Goal: Find specific page/section: Find specific page/section

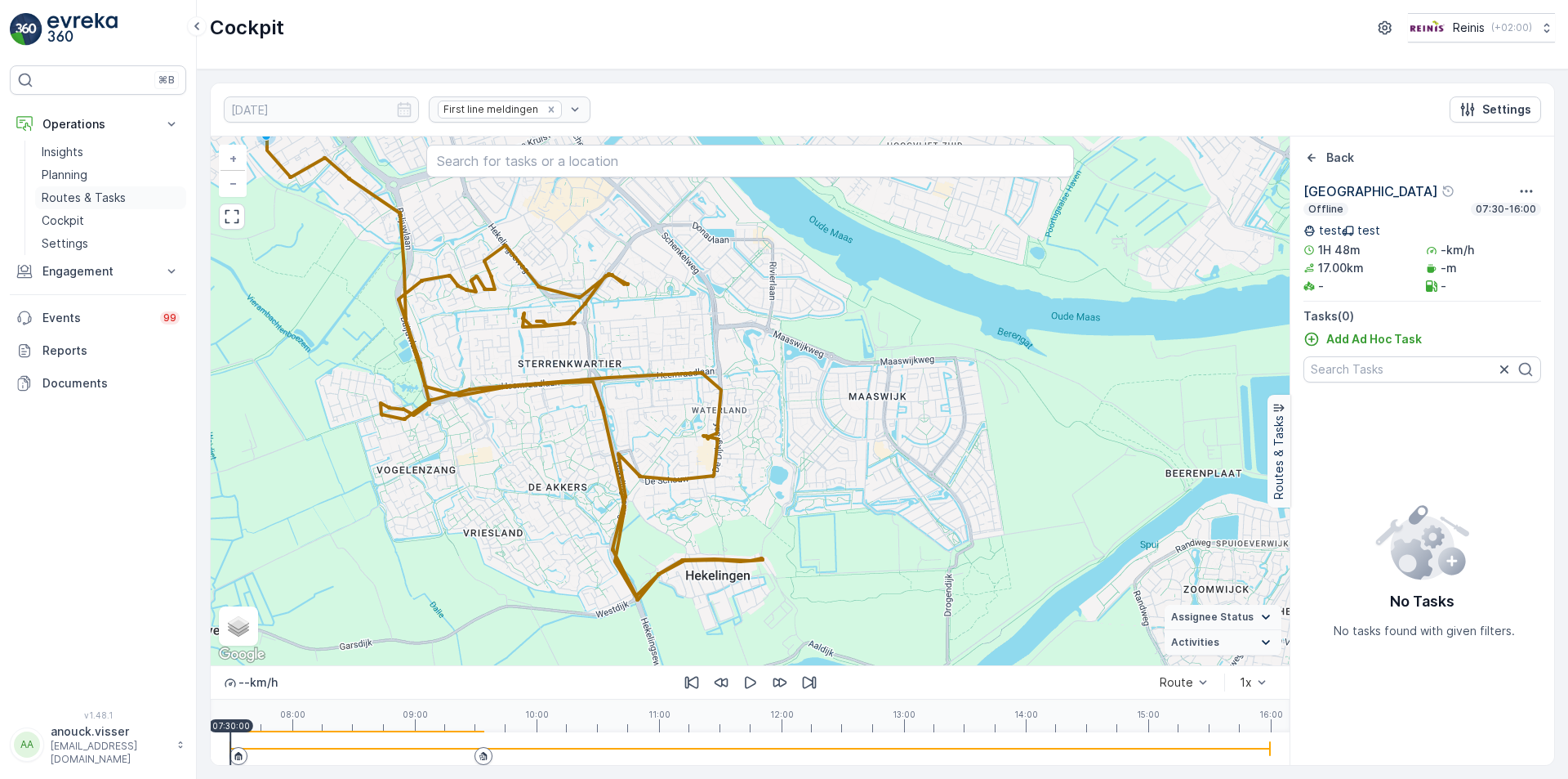
click at [86, 201] on p "Routes & Tasks" at bounding box center [84, 198] width 84 height 16
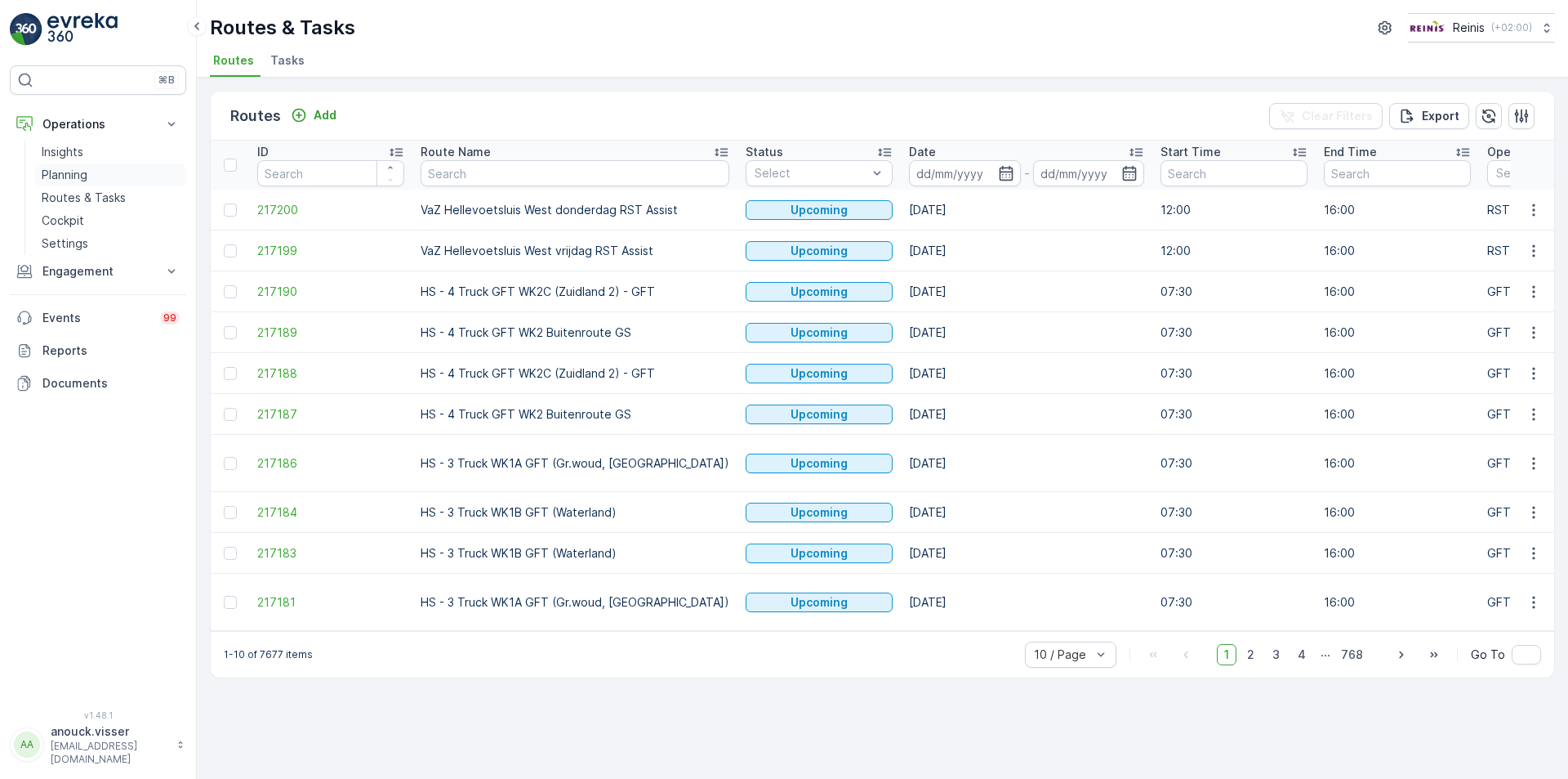
click at [88, 167] on link "Planning" at bounding box center [110, 174] width 151 height 23
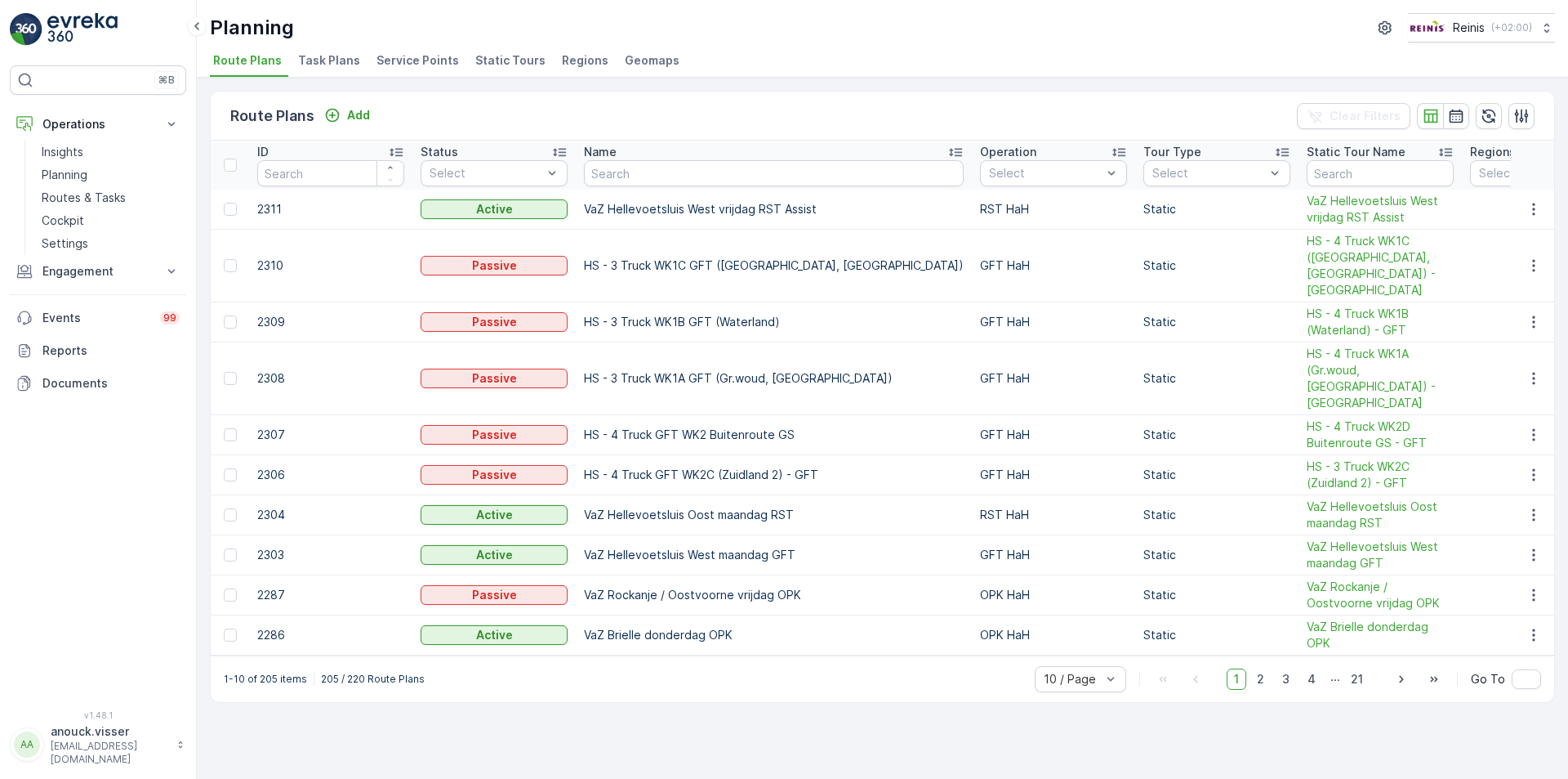
click at [435, 49] on li "Service Points" at bounding box center [420, 63] width 92 height 28
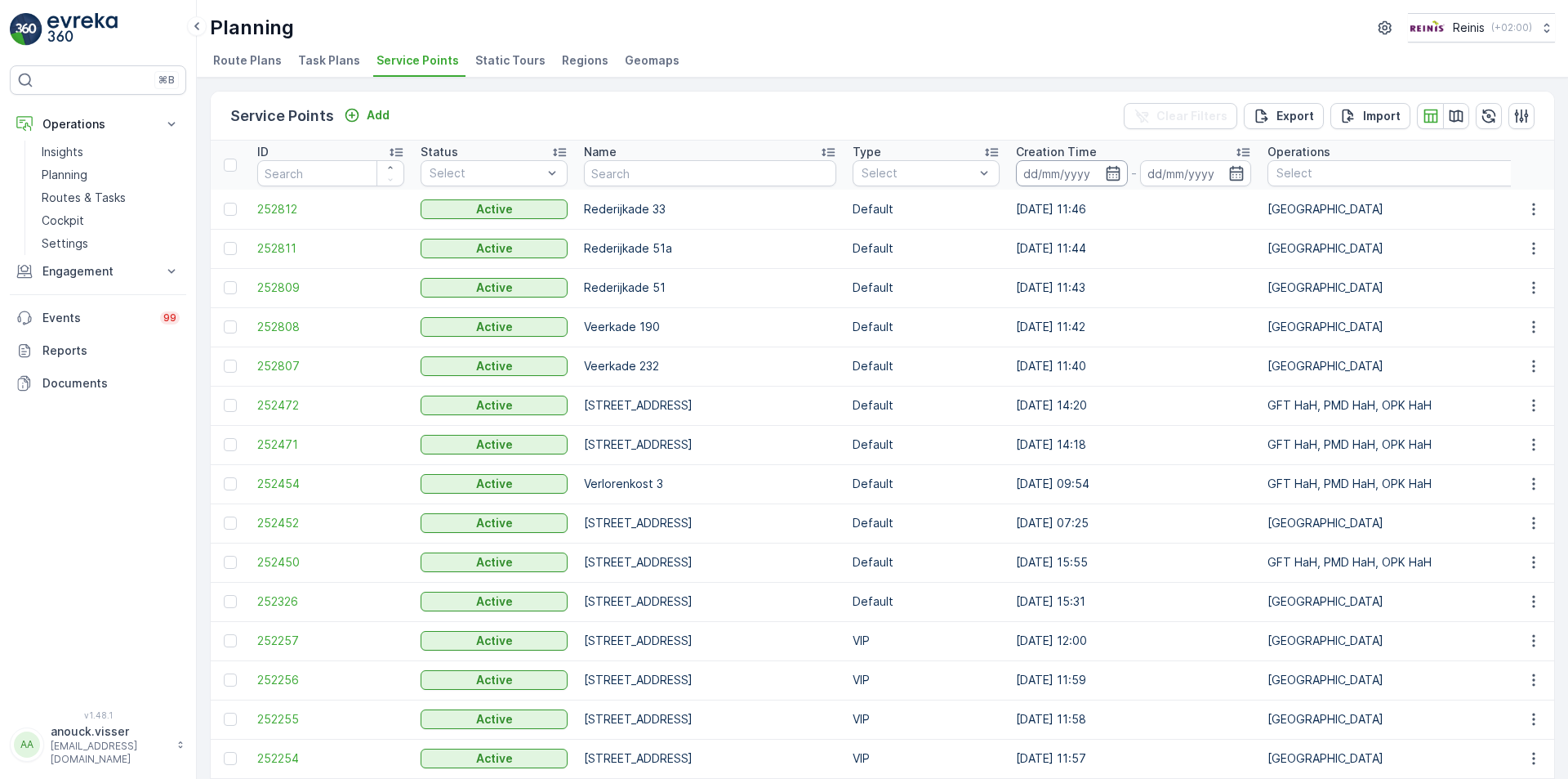
click at [1062, 184] on input at bounding box center [1072, 173] width 112 height 26
drag, startPoint x: 1383, startPoint y: 150, endPoint x: 1375, endPoint y: 170, distance: 21.5
click at [1381, 154] on div "Operations" at bounding box center [1586, 152] width 638 height 16
click at [1373, 173] on div at bounding box center [1578, 173] width 607 height 13
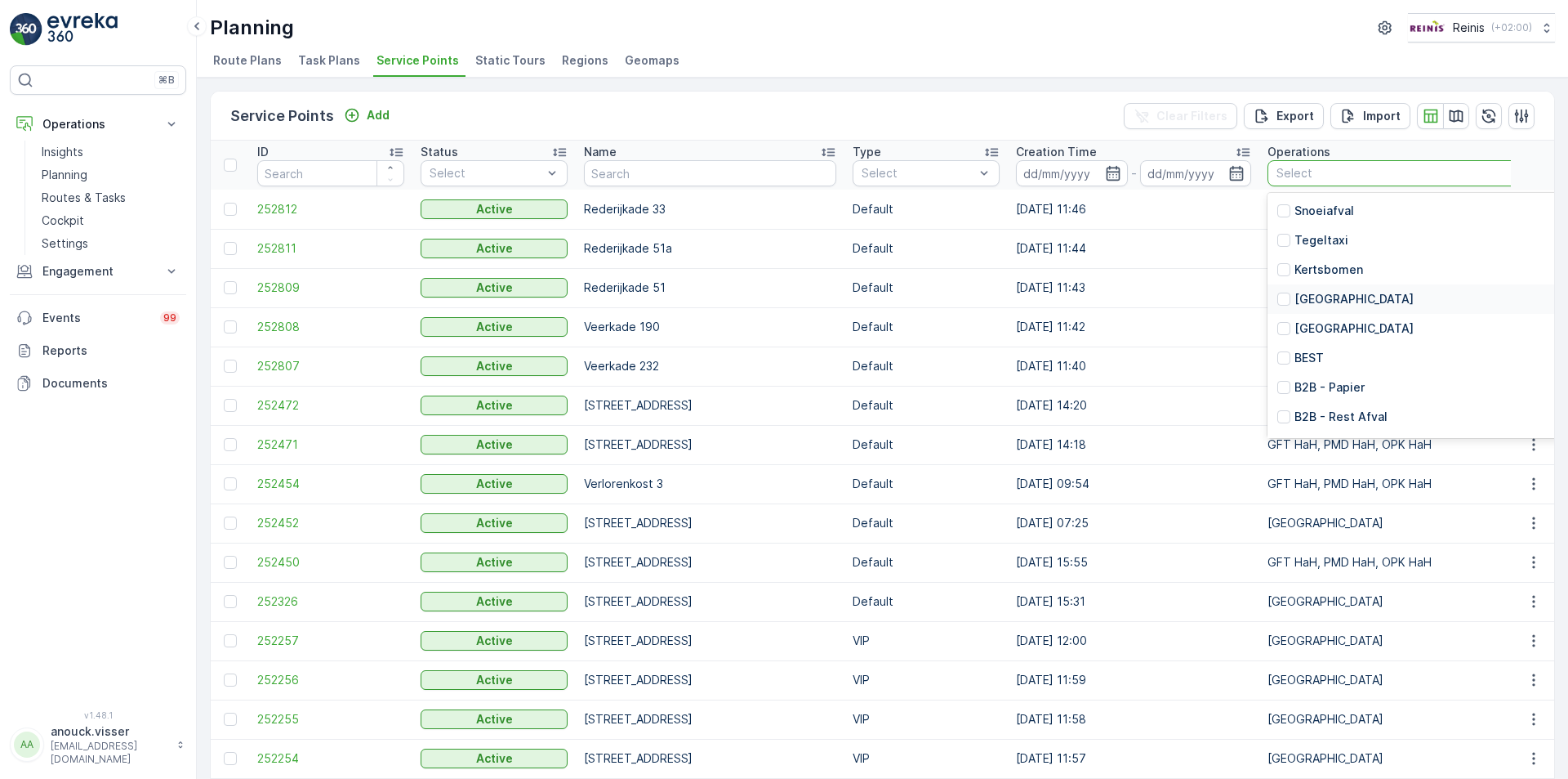
click at [1314, 296] on p "[GEOGRAPHIC_DATA]" at bounding box center [1353, 299] width 119 height 16
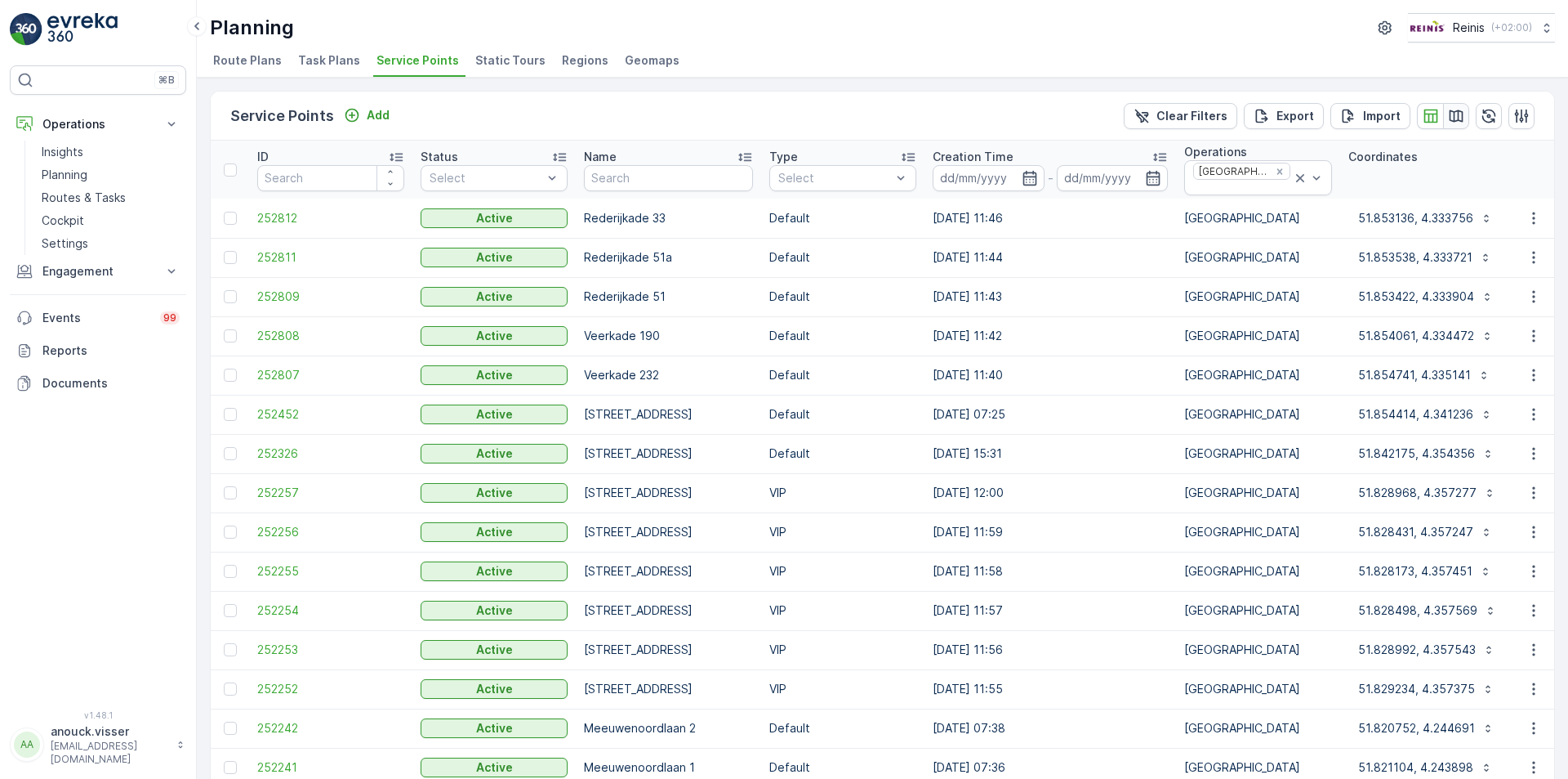
click at [1452, 117] on icon "button" at bounding box center [1456, 116] width 16 height 16
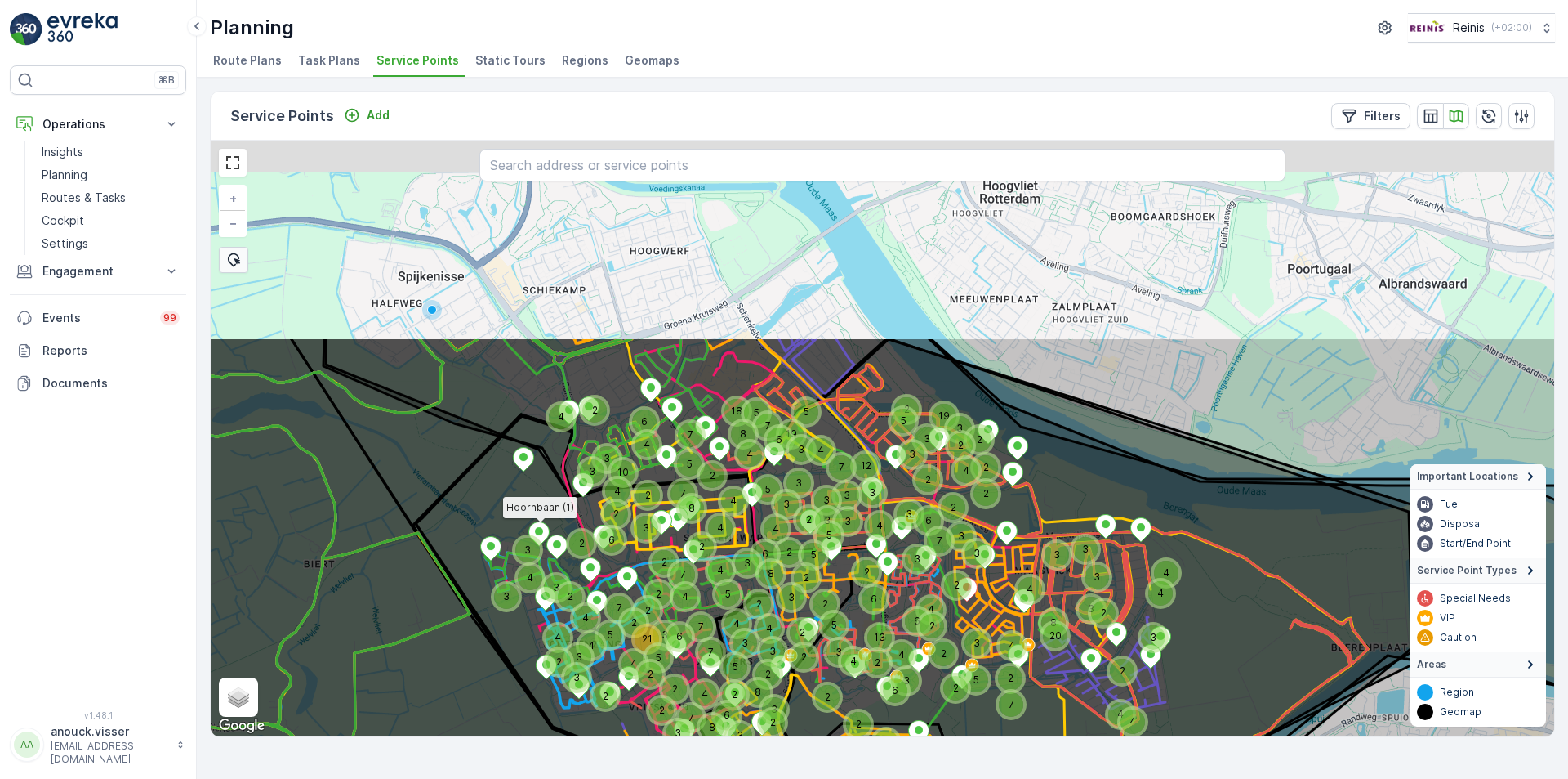
drag, startPoint x: 641, startPoint y: 291, endPoint x: 536, endPoint y: 537, distance: 267.5
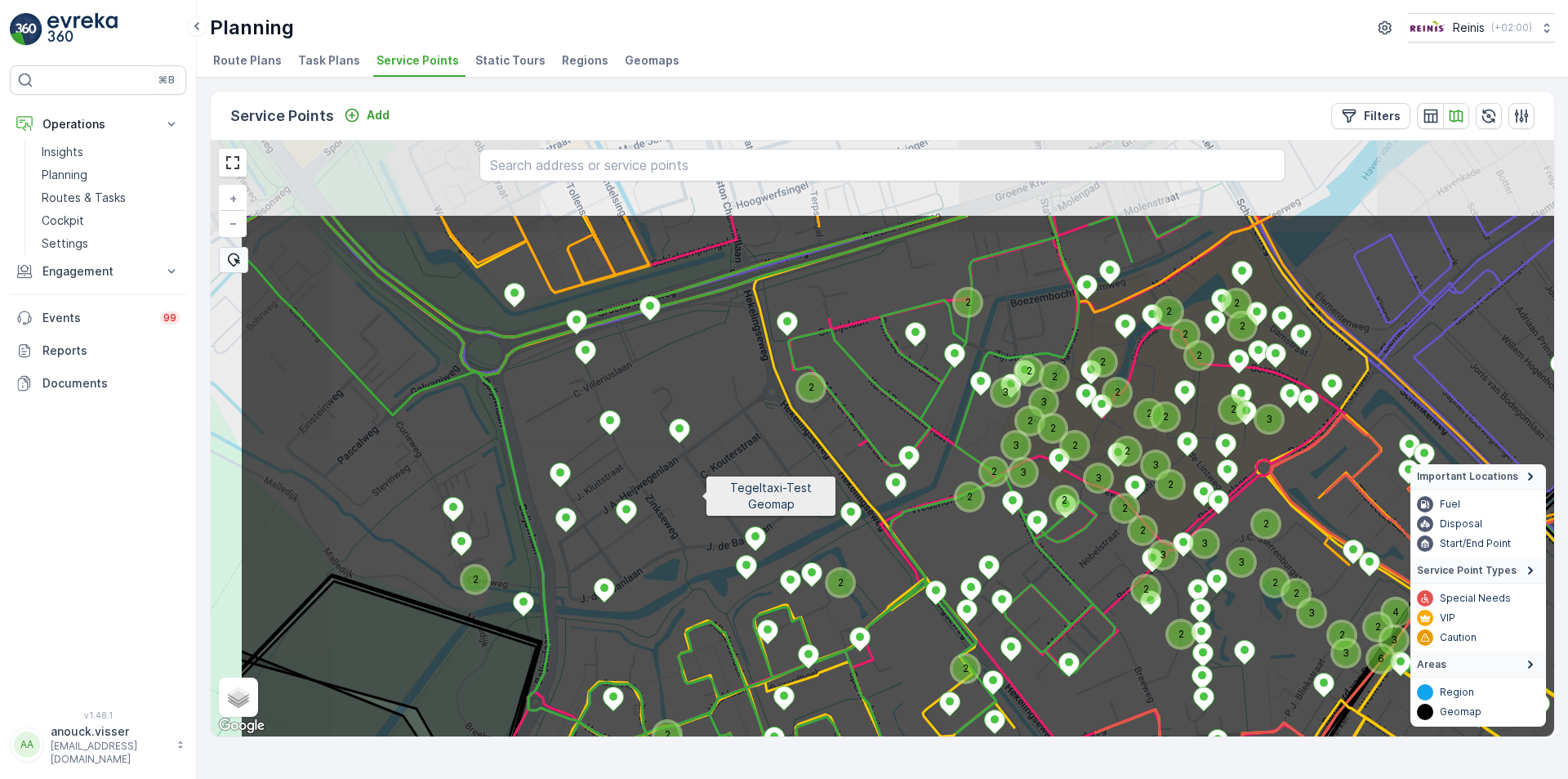
drag, startPoint x: 553, startPoint y: 381, endPoint x: 702, endPoint y: 495, distance: 187.6
click at [702, 495] on icon at bounding box center [1047, 573] width 1617 height 720
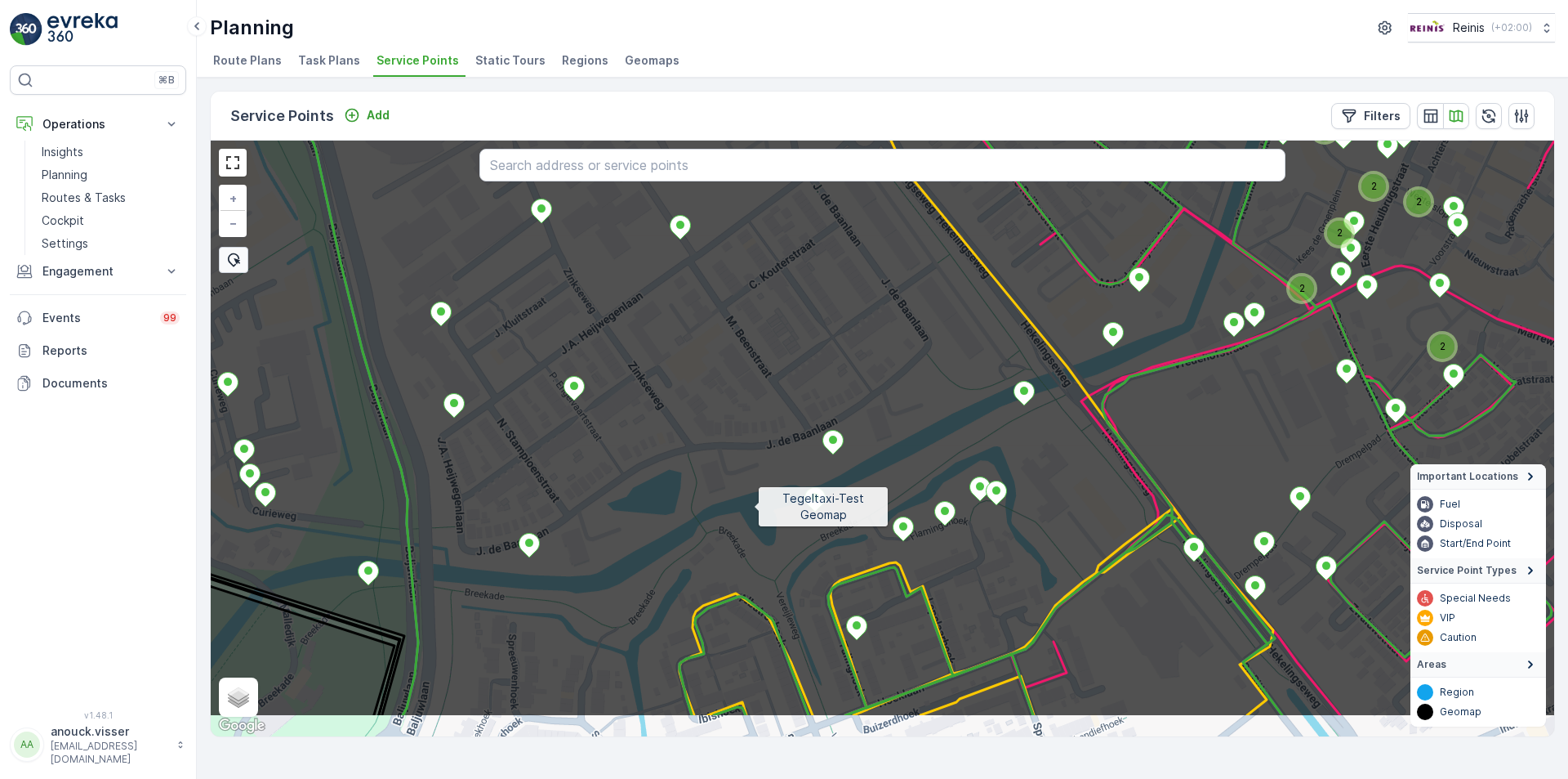
drag, startPoint x: 806, startPoint y: 548, endPoint x: 755, endPoint y: 508, distance: 64.8
click at [755, 508] on icon at bounding box center [792, 358] width 1617 height 720
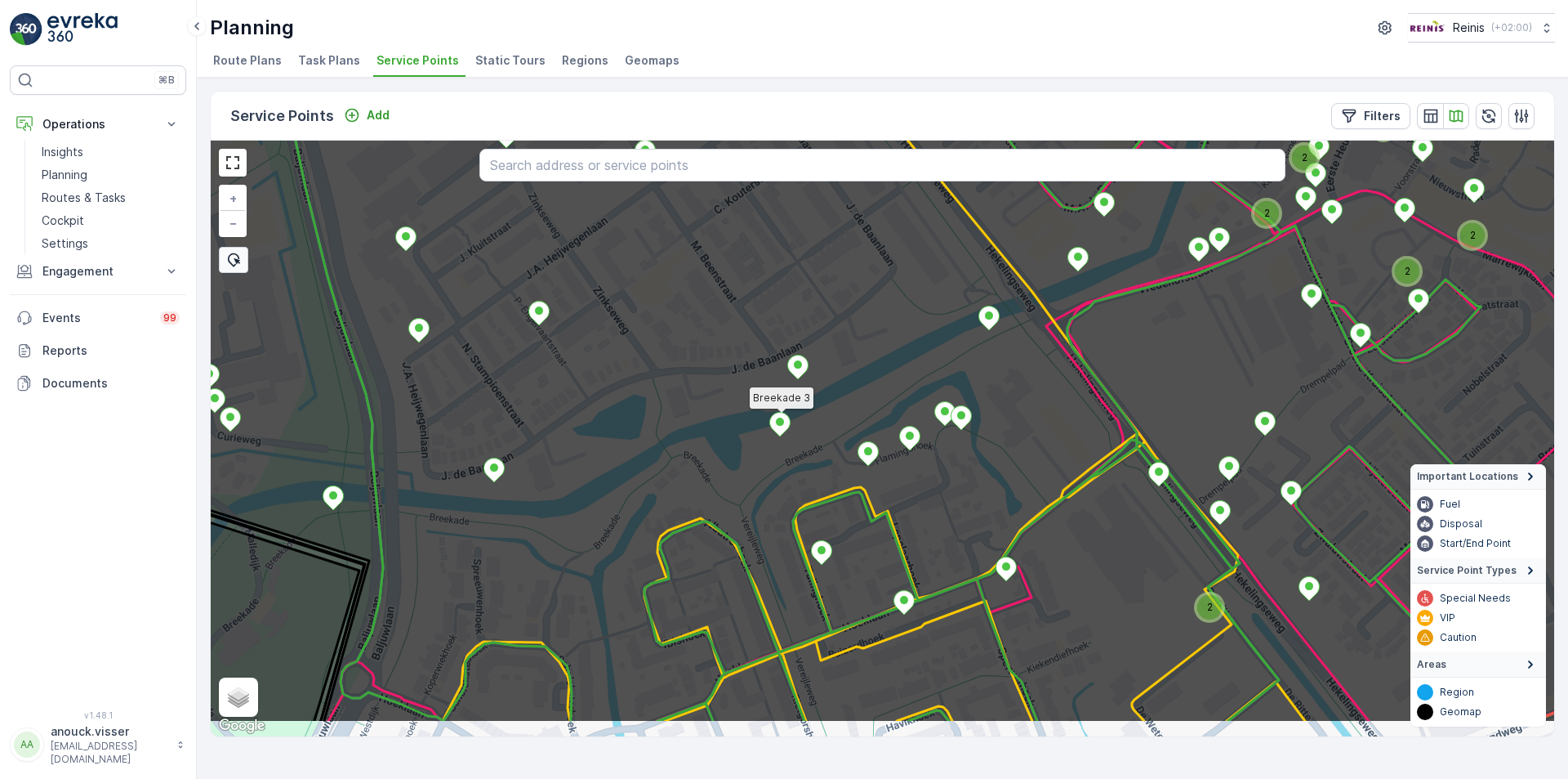
drag, startPoint x: 815, startPoint y: 516, endPoint x: 778, endPoint y: 434, distance: 90.0
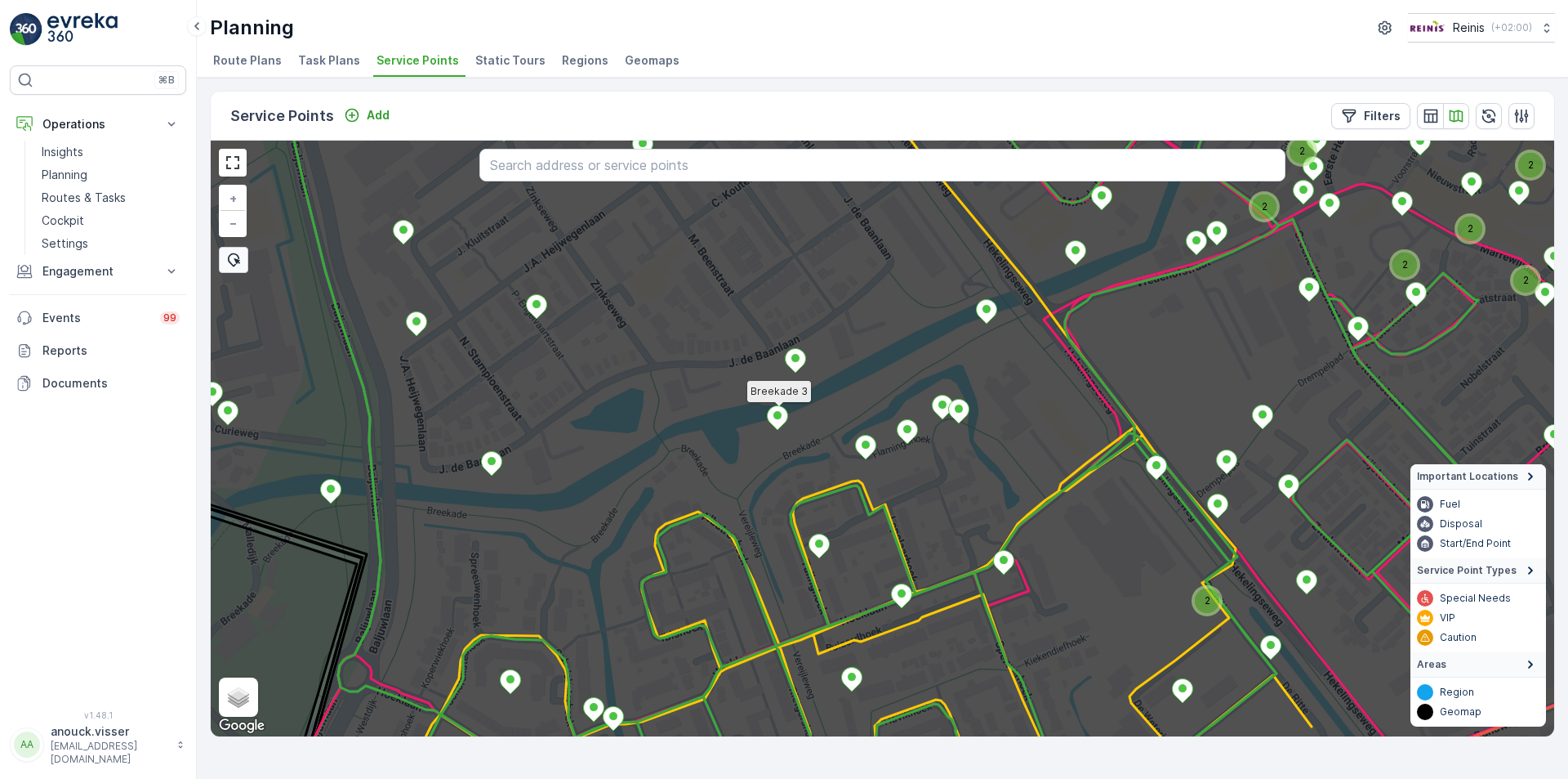
click at [782, 426] on icon at bounding box center [778, 418] width 20 height 24
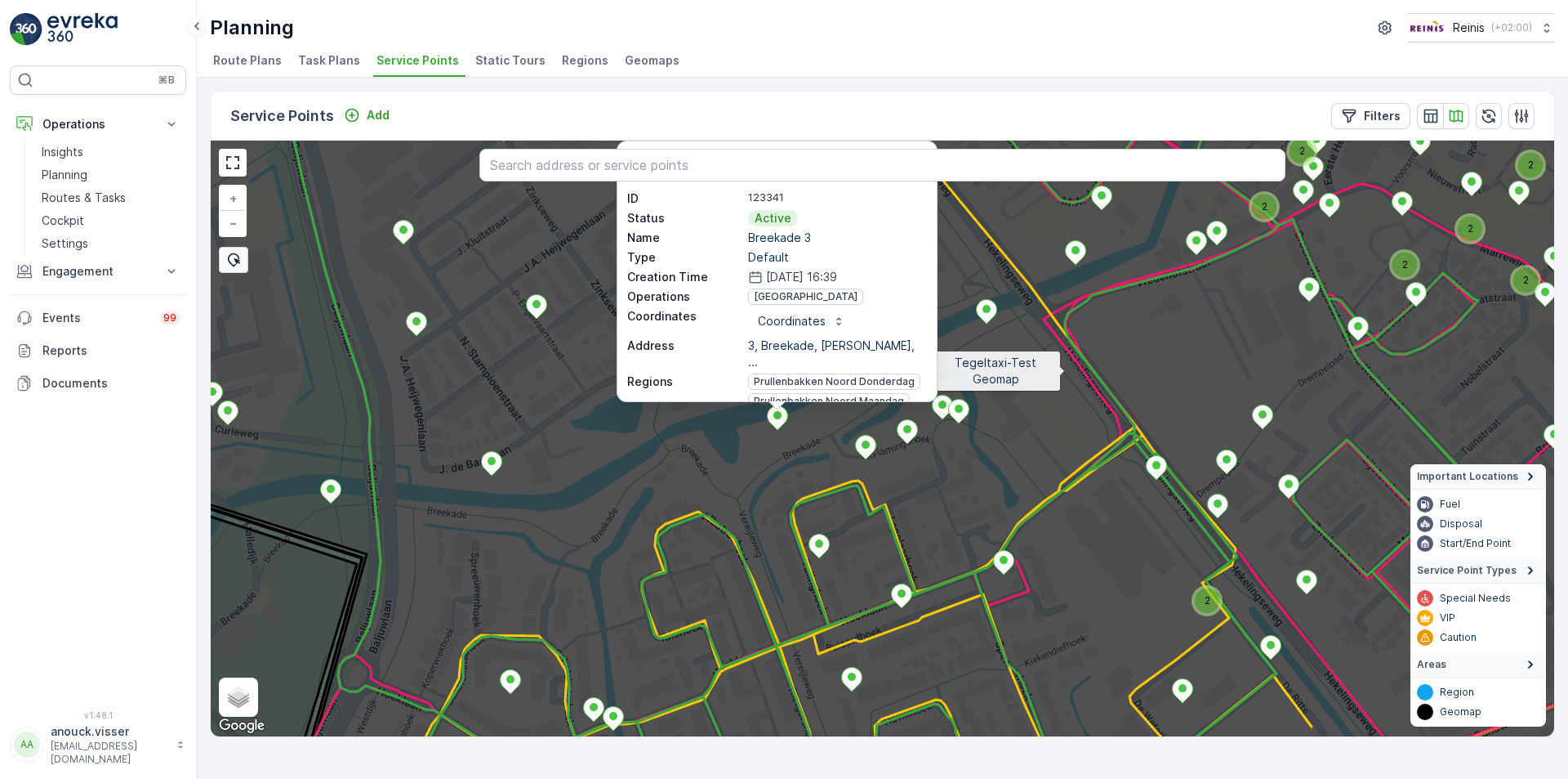
click at [1059, 368] on icon at bounding box center [882, 438] width 1617 height 720
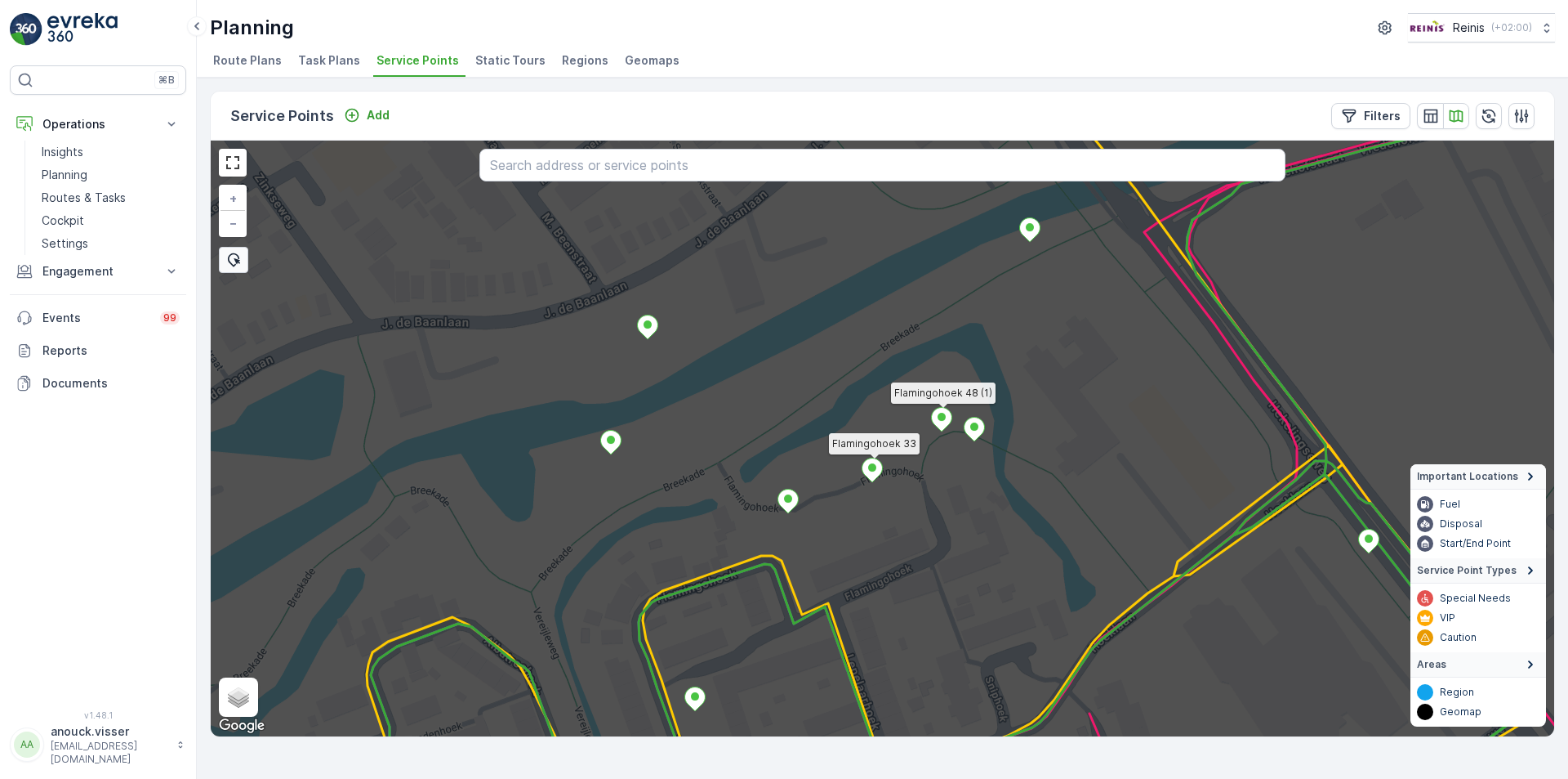
click at [867, 464] on icon at bounding box center [872, 471] width 20 height 24
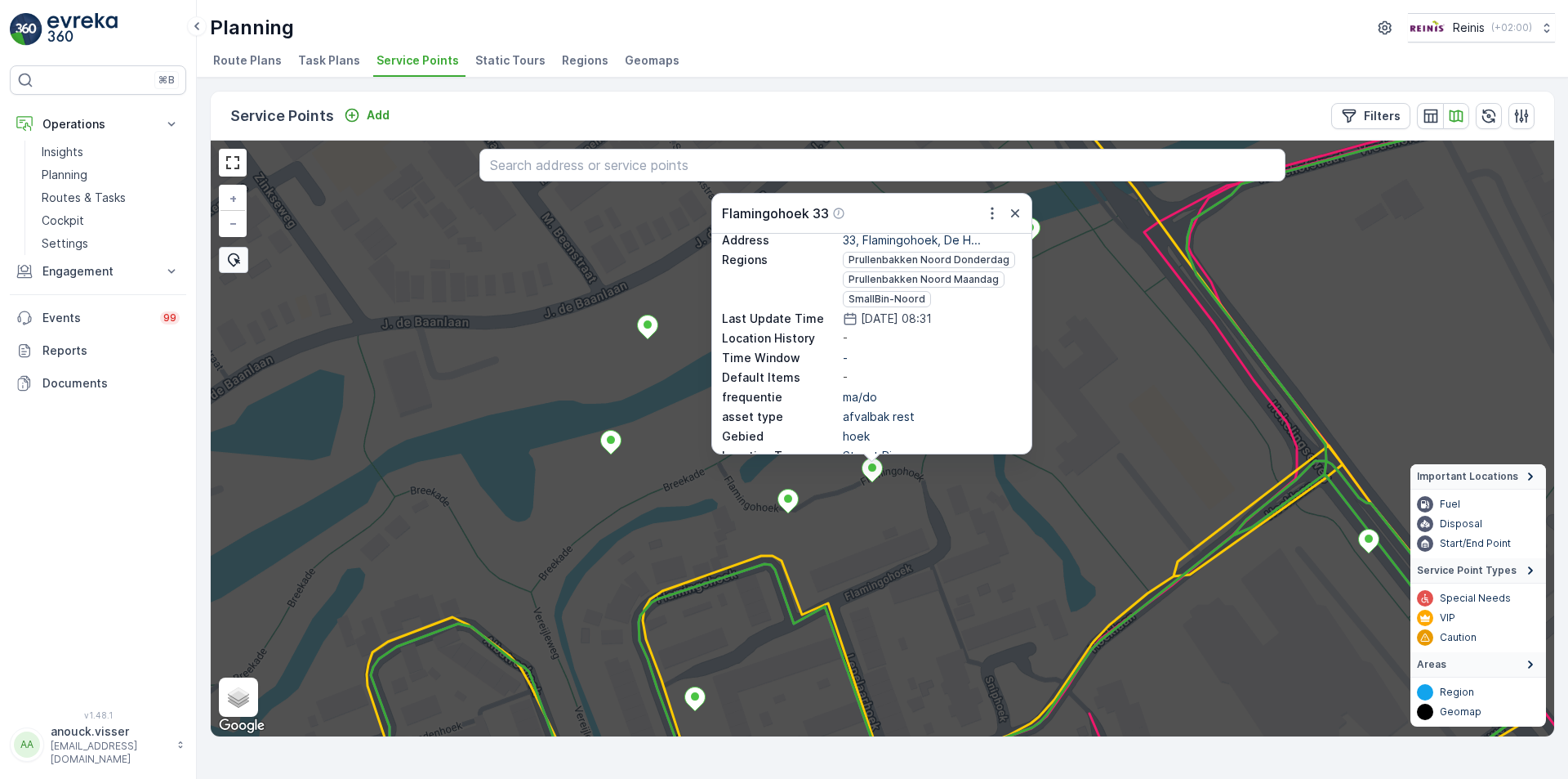
scroll to position [198, 0]
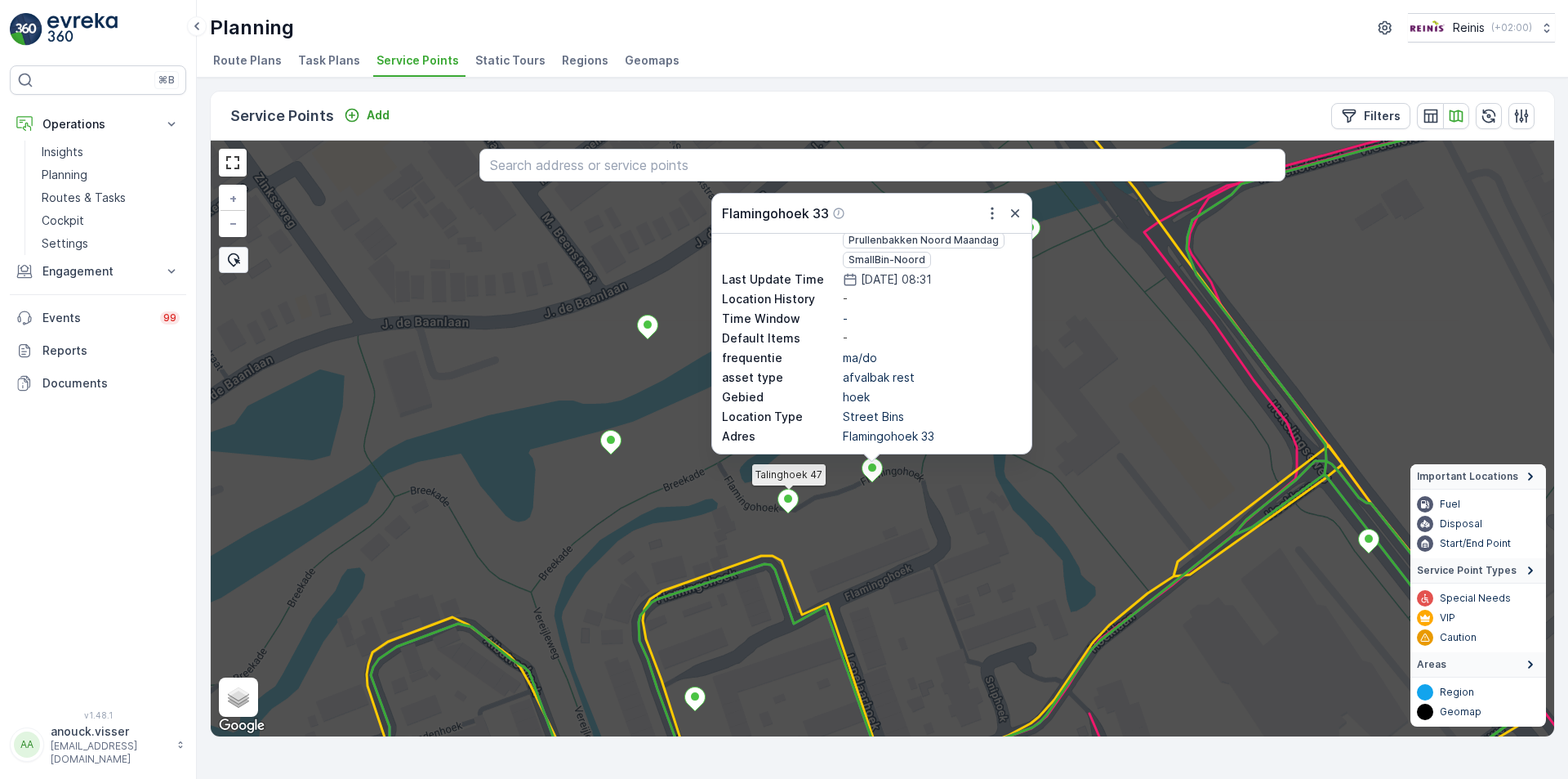
click at [789, 508] on icon at bounding box center [788, 502] width 20 height 24
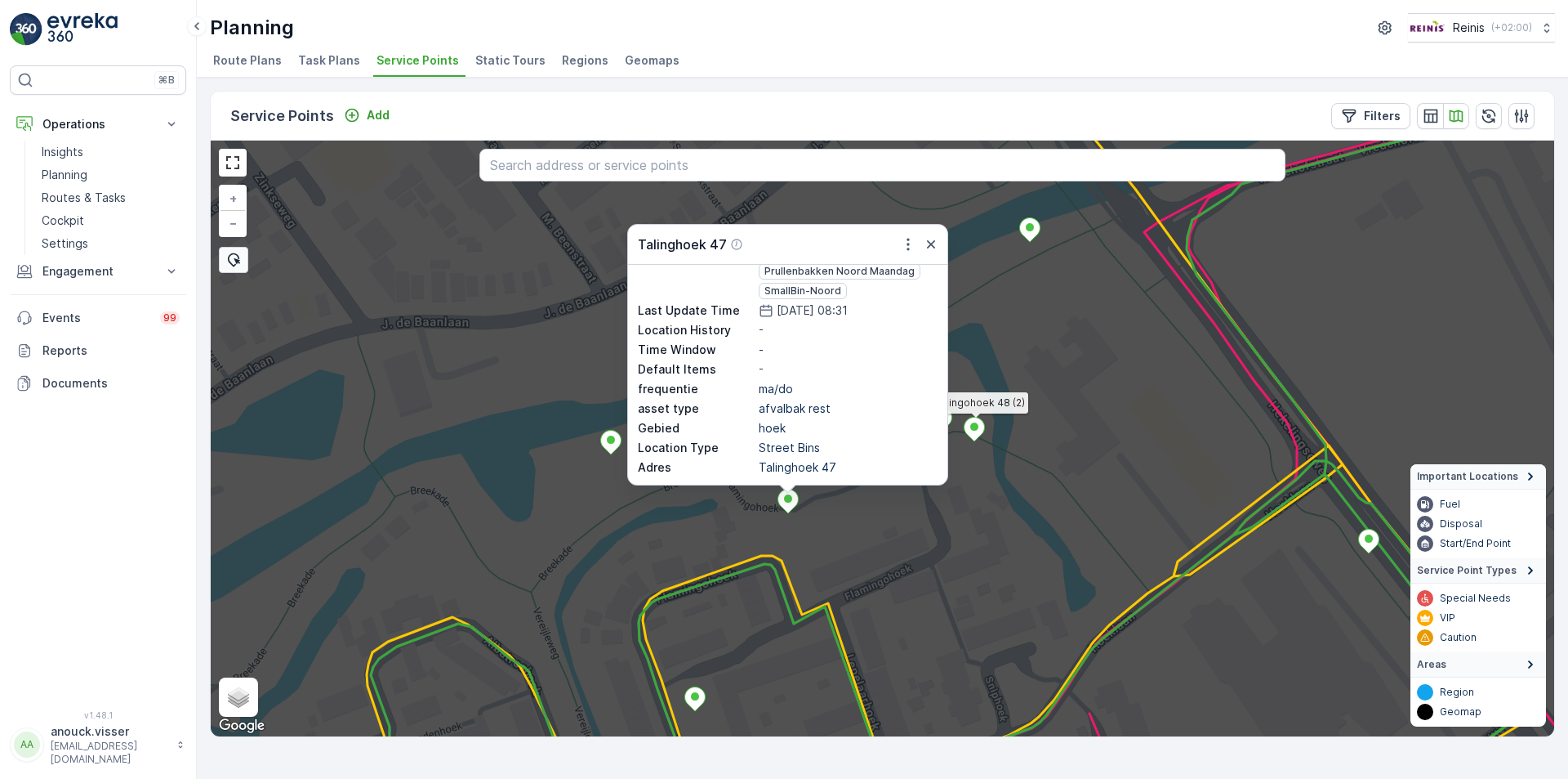
click at [977, 422] on icon at bounding box center [974, 430] width 20 height 24
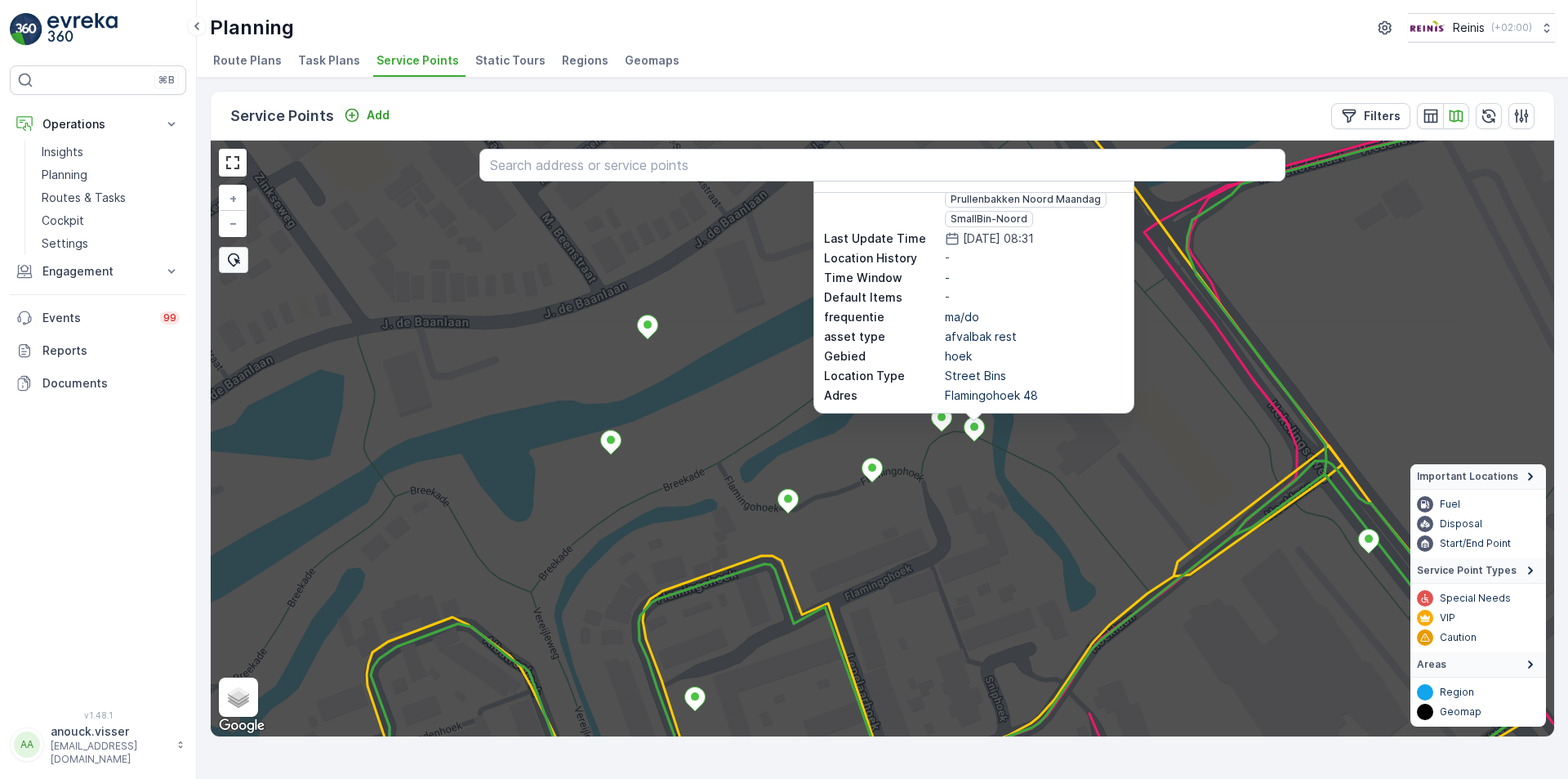
click at [990, 472] on icon at bounding box center [882, 438] width 1617 height 720
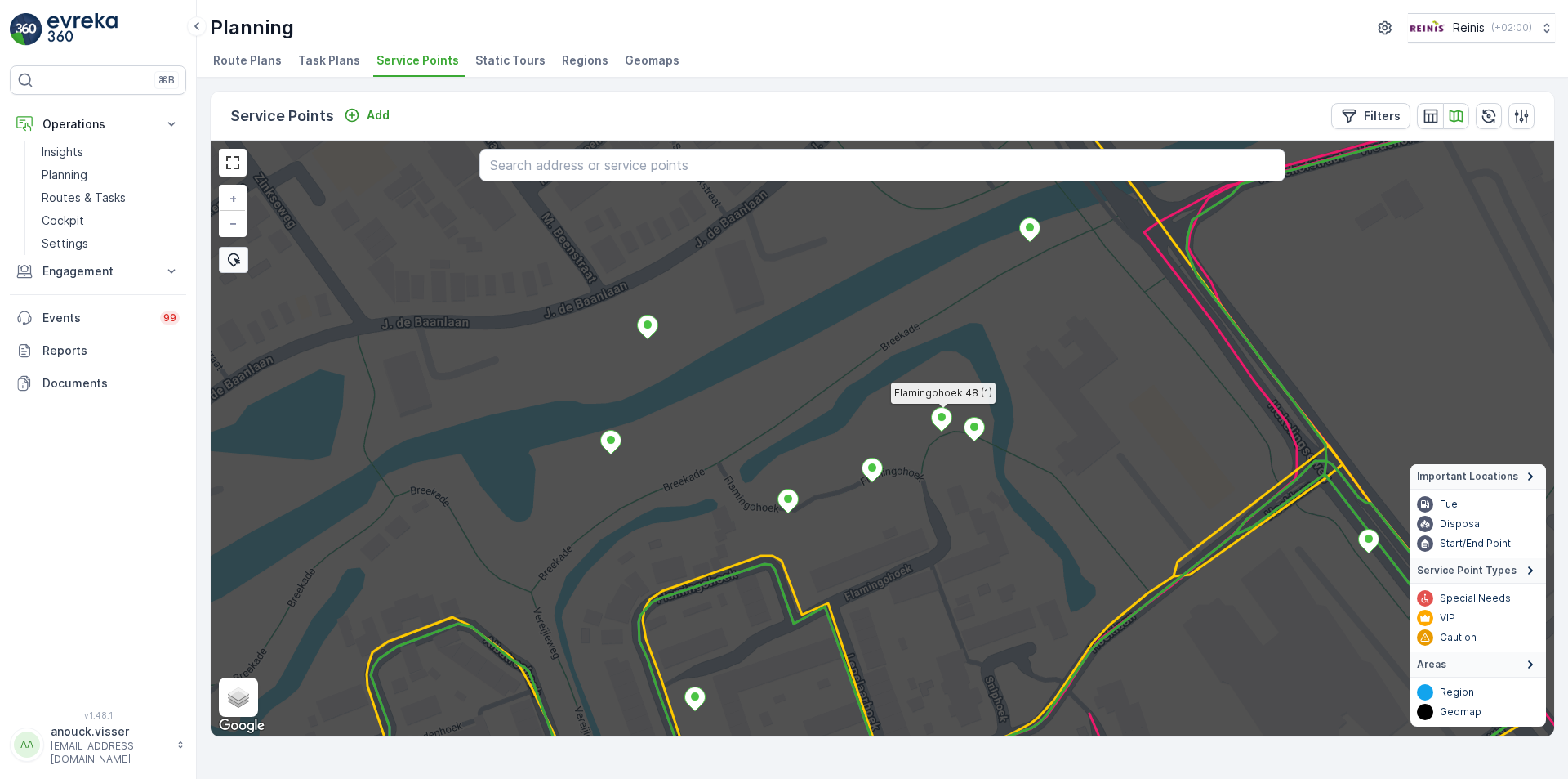
click at [943, 411] on icon at bounding box center [942, 420] width 20 height 24
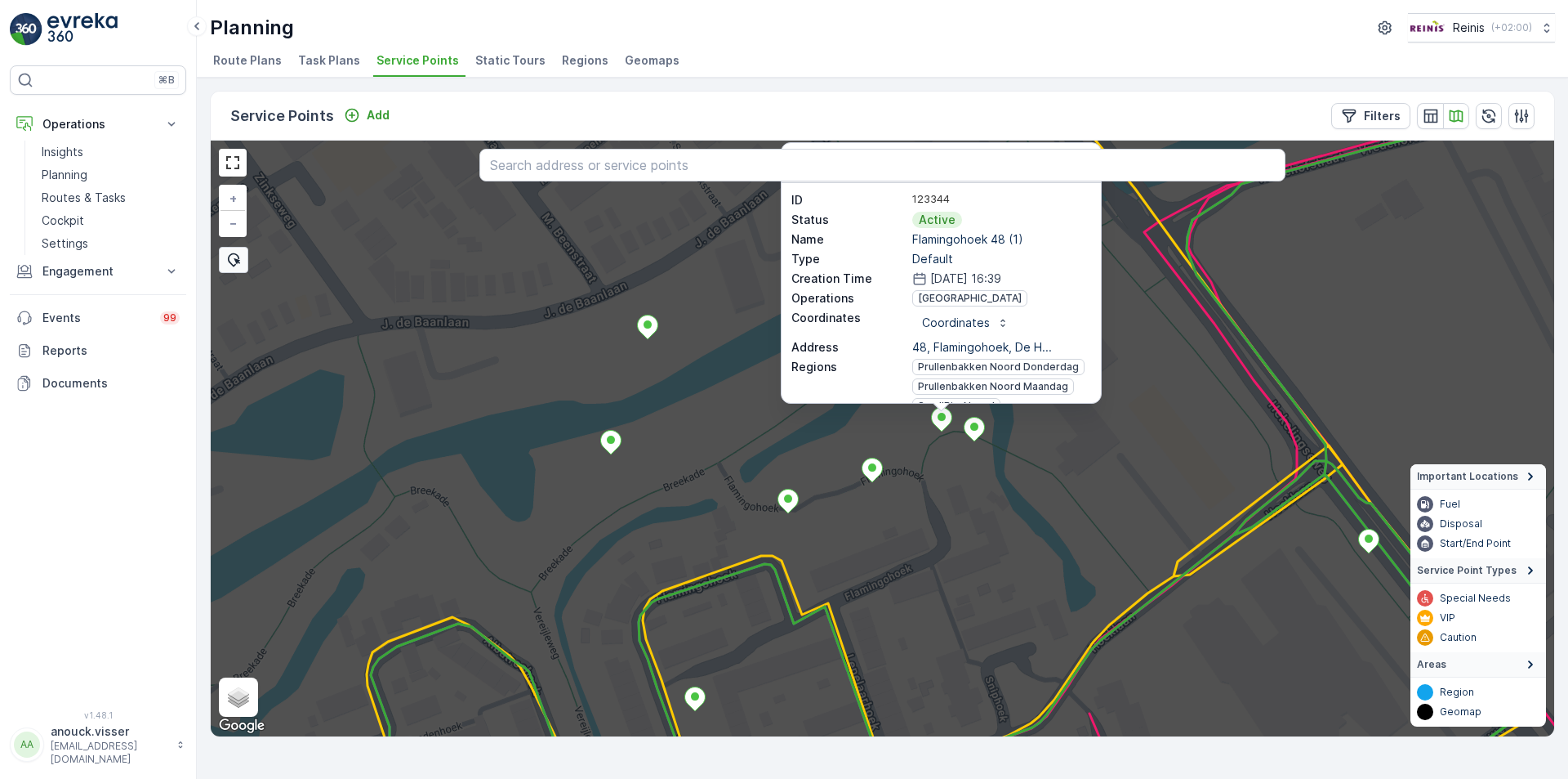
scroll to position [0, 0]
click at [1176, 389] on icon at bounding box center [882, 438] width 1617 height 720
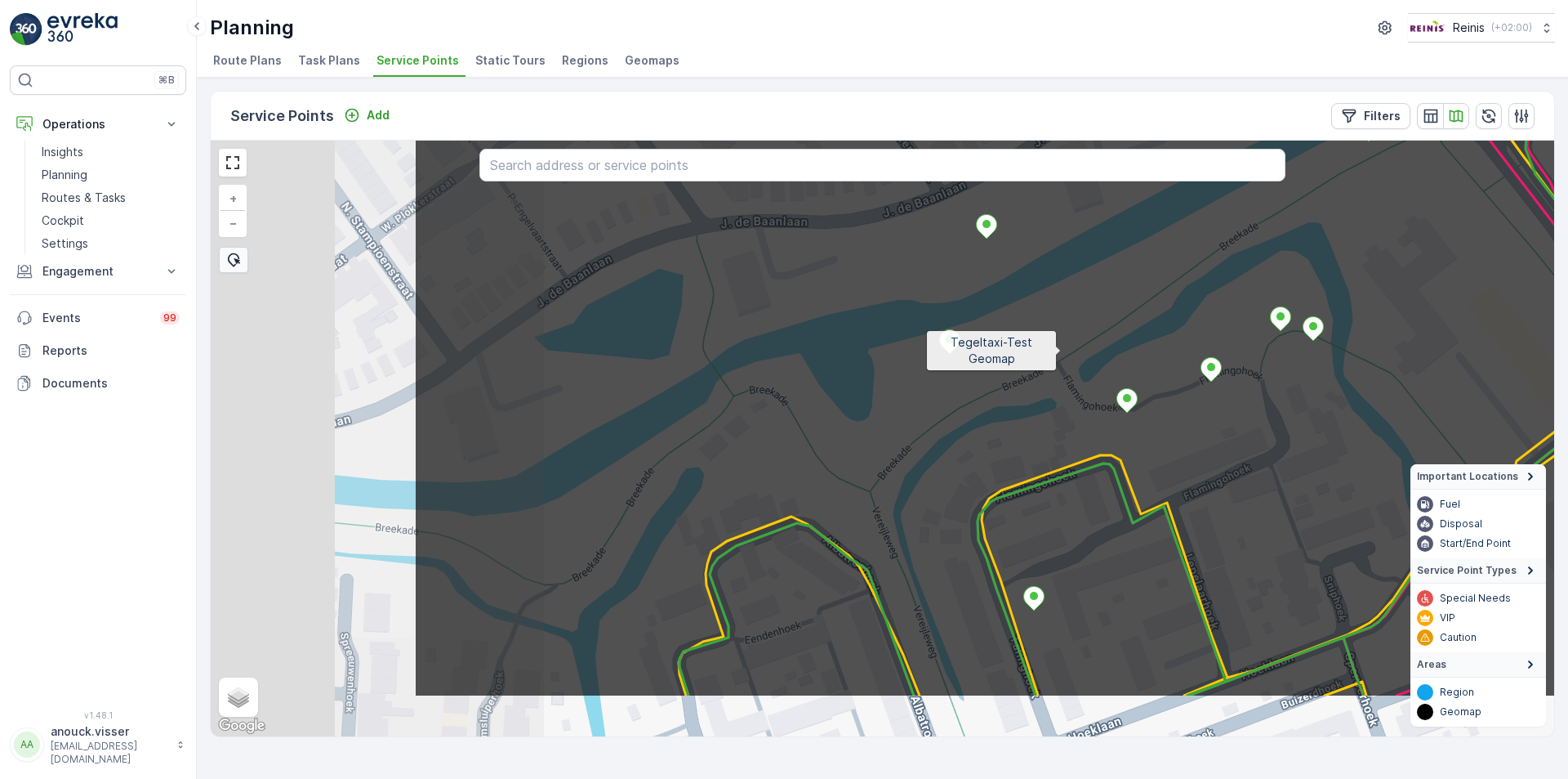
drag, startPoint x: 718, startPoint y: 445, endPoint x: 1070, endPoint y: 357, distance: 362.8
click at [1069, 356] on icon at bounding box center [1222, 338] width 1617 height 720
